Goal: Task Accomplishment & Management: Manage account settings

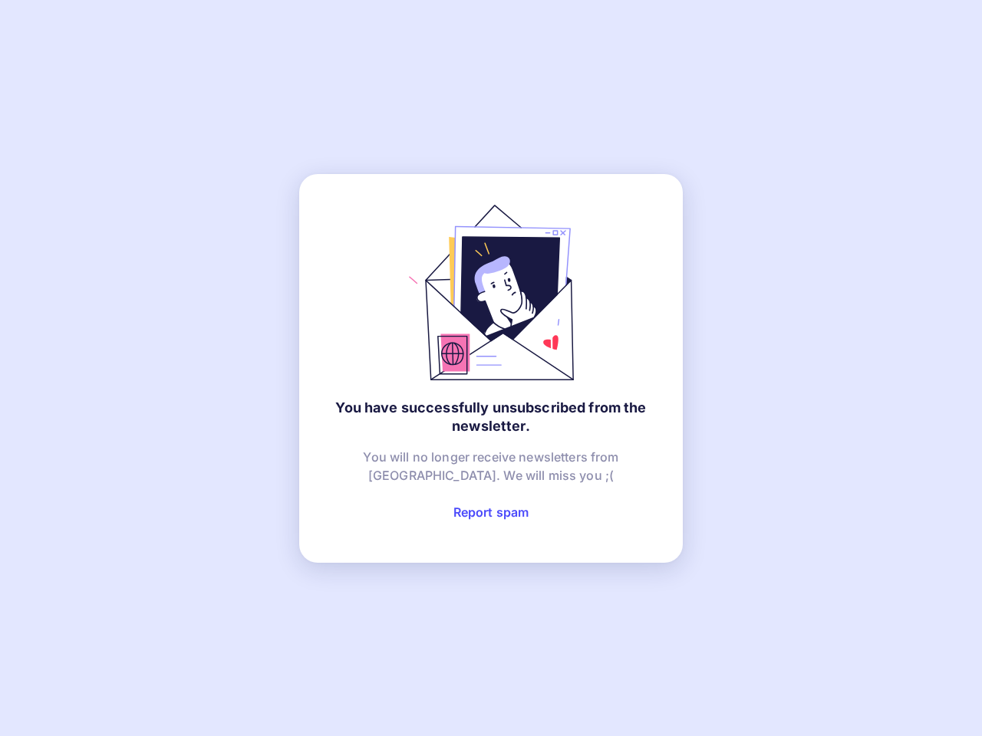
click at [491, 512] on link "Report spam" at bounding box center [491, 512] width 76 height 15
